Goal: Check status: Check status

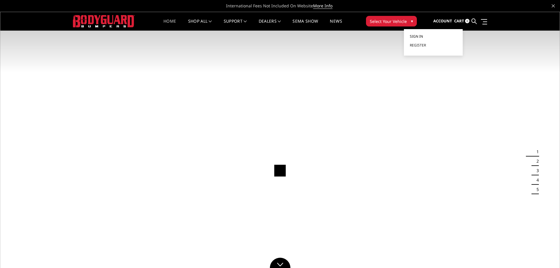
click at [418, 36] on span "Sign in" at bounding box center [416, 36] width 13 height 5
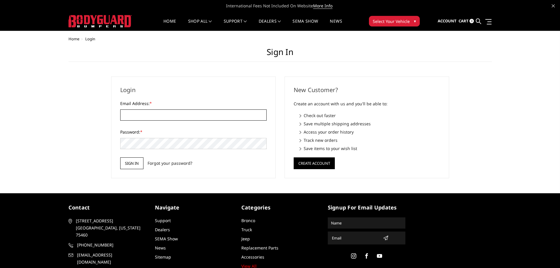
type input "[EMAIL_ADDRESS][DOMAIN_NAME]"
click at [127, 161] on input "Sign in" at bounding box center [131, 163] width 23 height 12
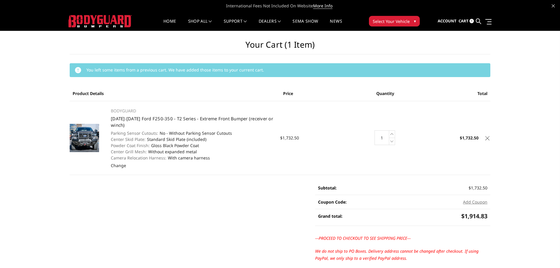
click at [121, 17] on img at bounding box center [100, 21] width 63 height 12
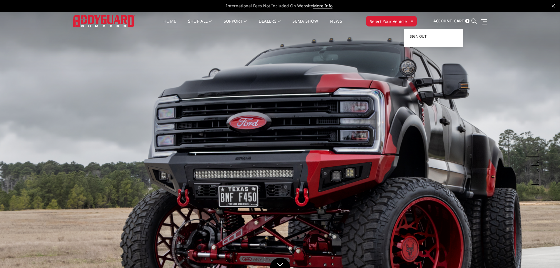
click at [440, 18] on span "Account" at bounding box center [442, 20] width 19 height 5
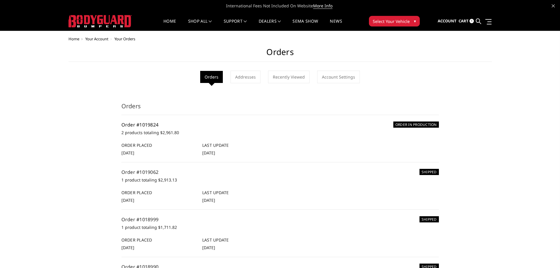
click at [150, 122] on link "Order #1019824" at bounding box center [139, 124] width 37 height 6
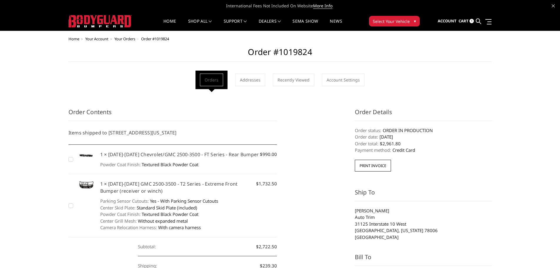
click at [113, 16] on img at bounding box center [100, 21] width 63 height 12
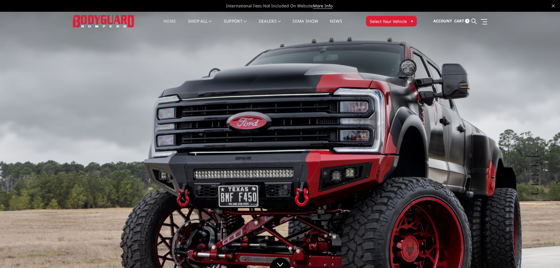
click at [458, 21] on span "Cart" at bounding box center [459, 20] width 10 height 5
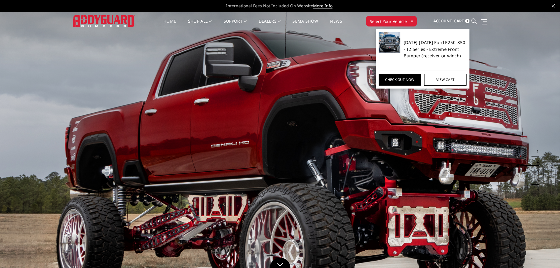
click at [424, 47] on link "[DATE]-[DATE] Ford F250-350 - T2 Series - Extreme Front Bumper (receiver or win…" at bounding box center [435, 49] width 63 height 20
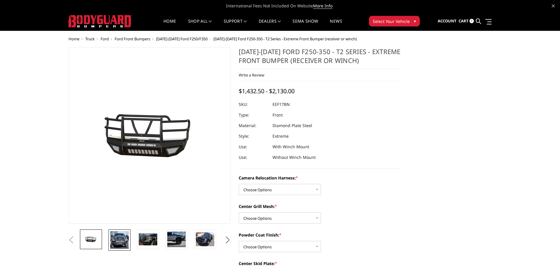
click at [121, 243] on img at bounding box center [119, 240] width 19 height 18
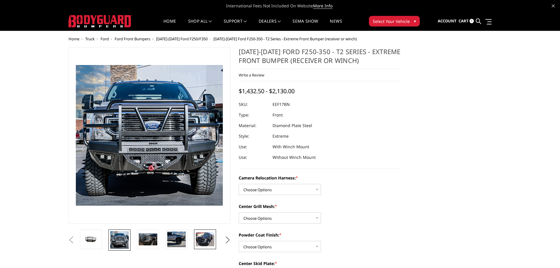
click at [206, 238] on img at bounding box center [205, 239] width 19 height 14
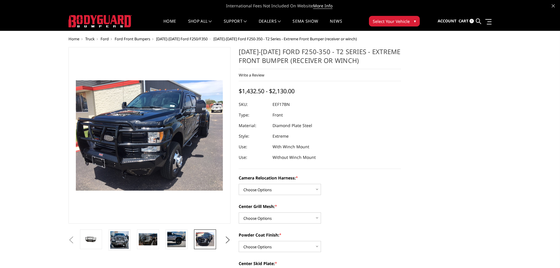
click at [164, 240] on li at bounding box center [178, 239] width 29 height 21
click at [152, 239] on img at bounding box center [148, 239] width 19 height 12
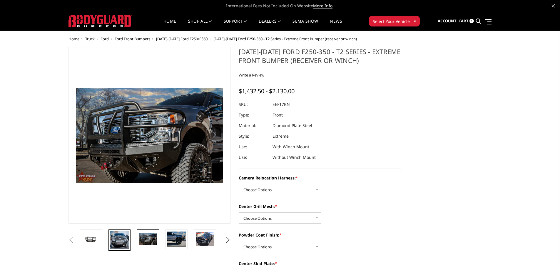
click at [126, 238] on img at bounding box center [119, 240] width 19 height 18
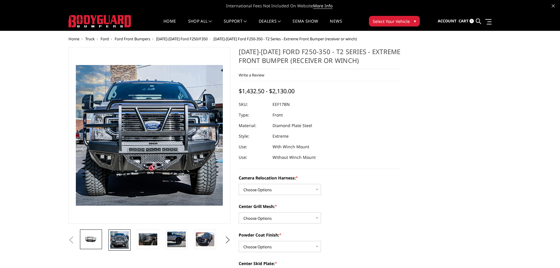
click at [96, 238] on img at bounding box center [91, 239] width 19 height 9
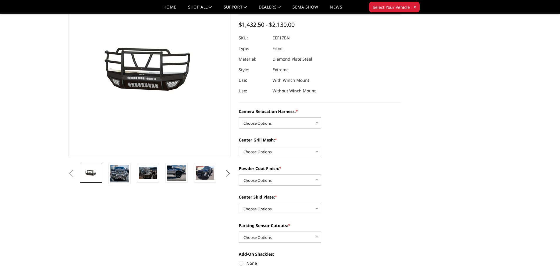
scroll to position [98, 0]
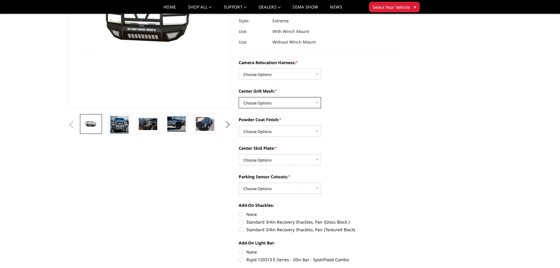
click at [265, 105] on select "Choose Options Without expanded metal With expanded metal" at bounding box center [280, 102] width 82 height 11
click at [258, 133] on select "Choose Options Textured Black Powder Coat Gloss Black Powder Coat Bare Metal" at bounding box center [280, 131] width 82 height 11
click at [259, 159] on select "Choose Options Winch Mount Skid Plate Standard Skid Plate (included) 2" Receive…" at bounding box center [280, 159] width 82 height 11
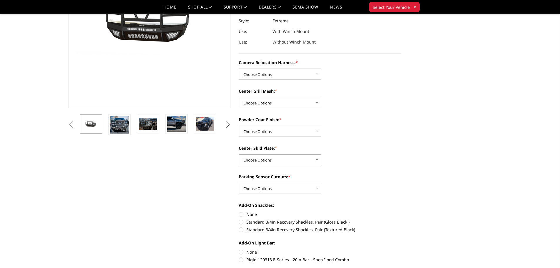
click at [259, 159] on select "Choose Options Winch Mount Skid Plate Standard Skid Plate (included) 2" Receive…" at bounding box center [280, 159] width 82 height 11
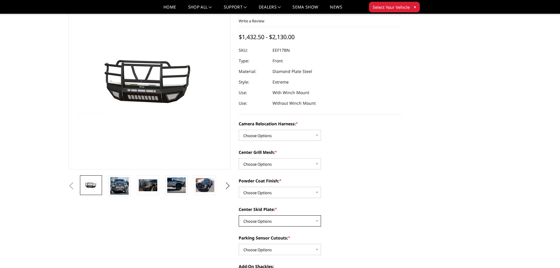
scroll to position [0, 0]
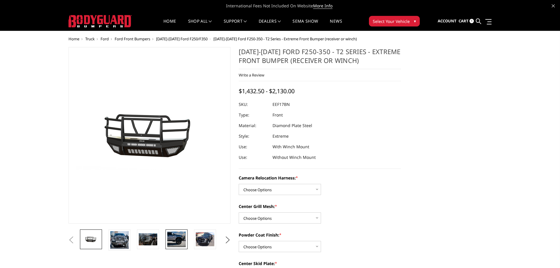
click at [179, 242] on img at bounding box center [176, 239] width 19 height 16
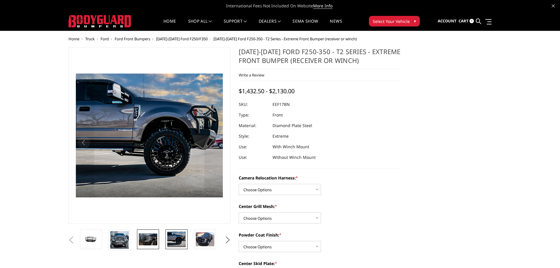
click at [153, 239] on img at bounding box center [148, 239] width 19 height 12
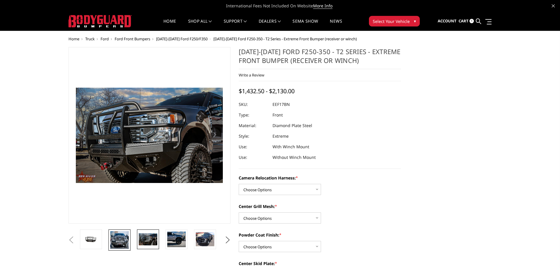
click at [119, 237] on img at bounding box center [119, 240] width 19 height 18
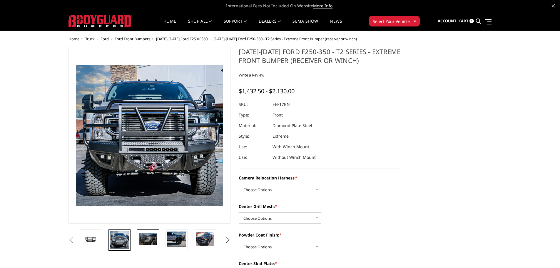
click at [152, 233] on link at bounding box center [148, 239] width 22 height 20
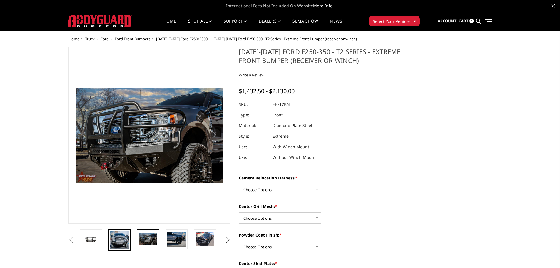
click at [126, 238] on img at bounding box center [119, 240] width 19 height 18
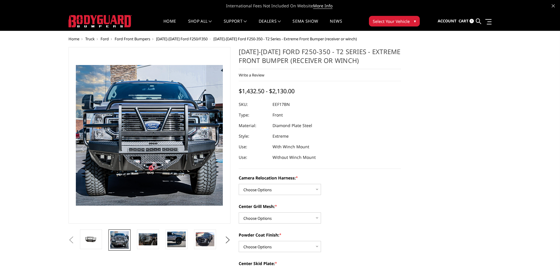
click at [76, 243] on button "Previous" at bounding box center [71, 240] width 9 height 9
click at [76, 237] on button "Previous" at bounding box center [71, 240] width 9 height 9
click at [148, 238] on img at bounding box center [148, 239] width 19 height 12
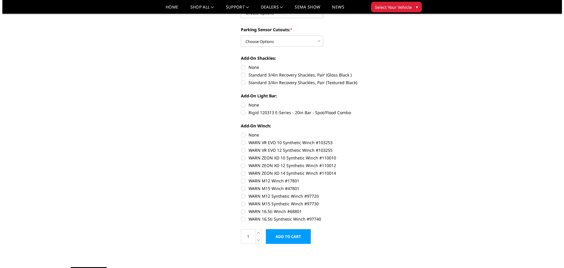
scroll to position [49, 0]
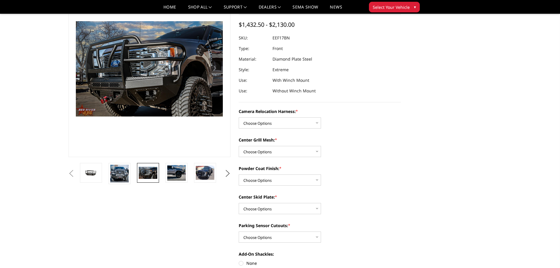
click at [137, 163] on link at bounding box center [148, 173] width 22 height 20
